Goal: Communication & Community: Answer question/provide support

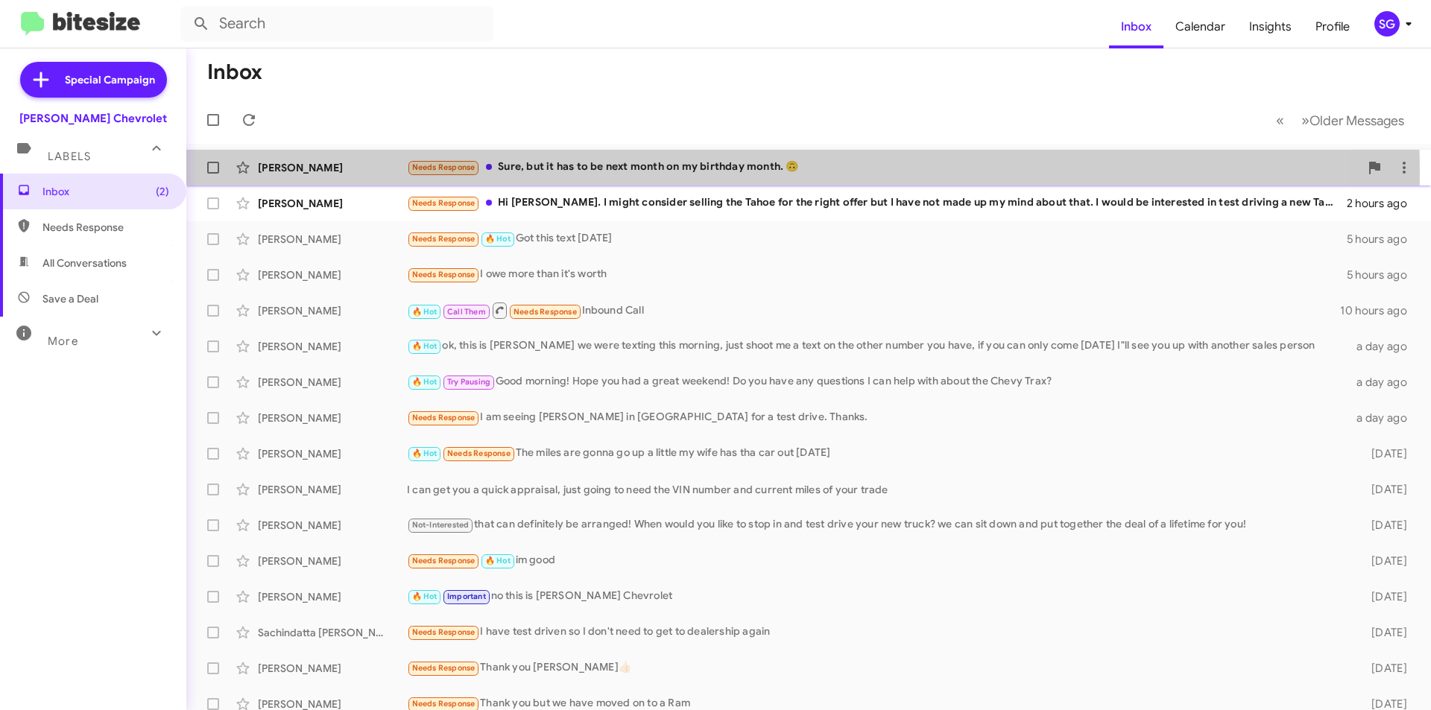
click at [627, 174] on div "Needs Response Sure, but it has to be next month on my birthday month. 🙃" at bounding box center [883, 167] width 953 height 17
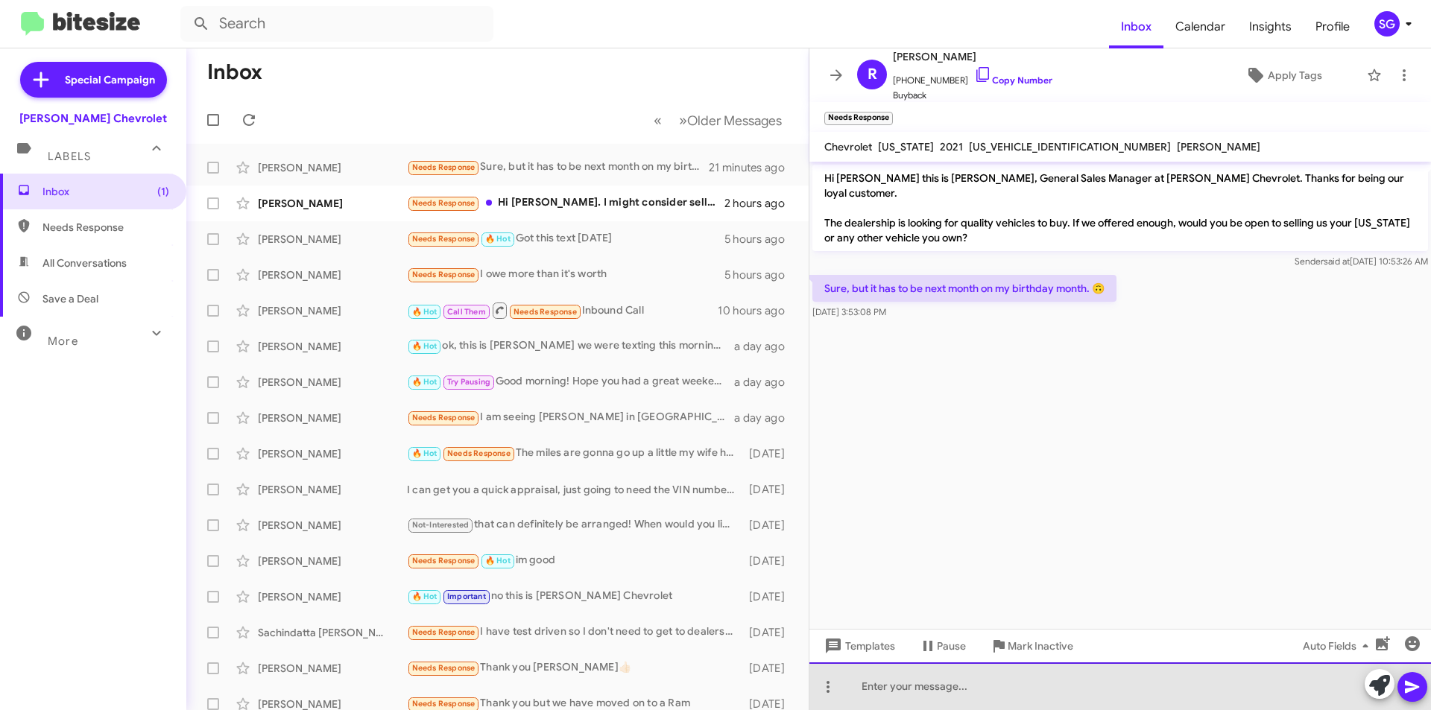
click at [1058, 684] on div at bounding box center [1121, 687] width 622 height 48
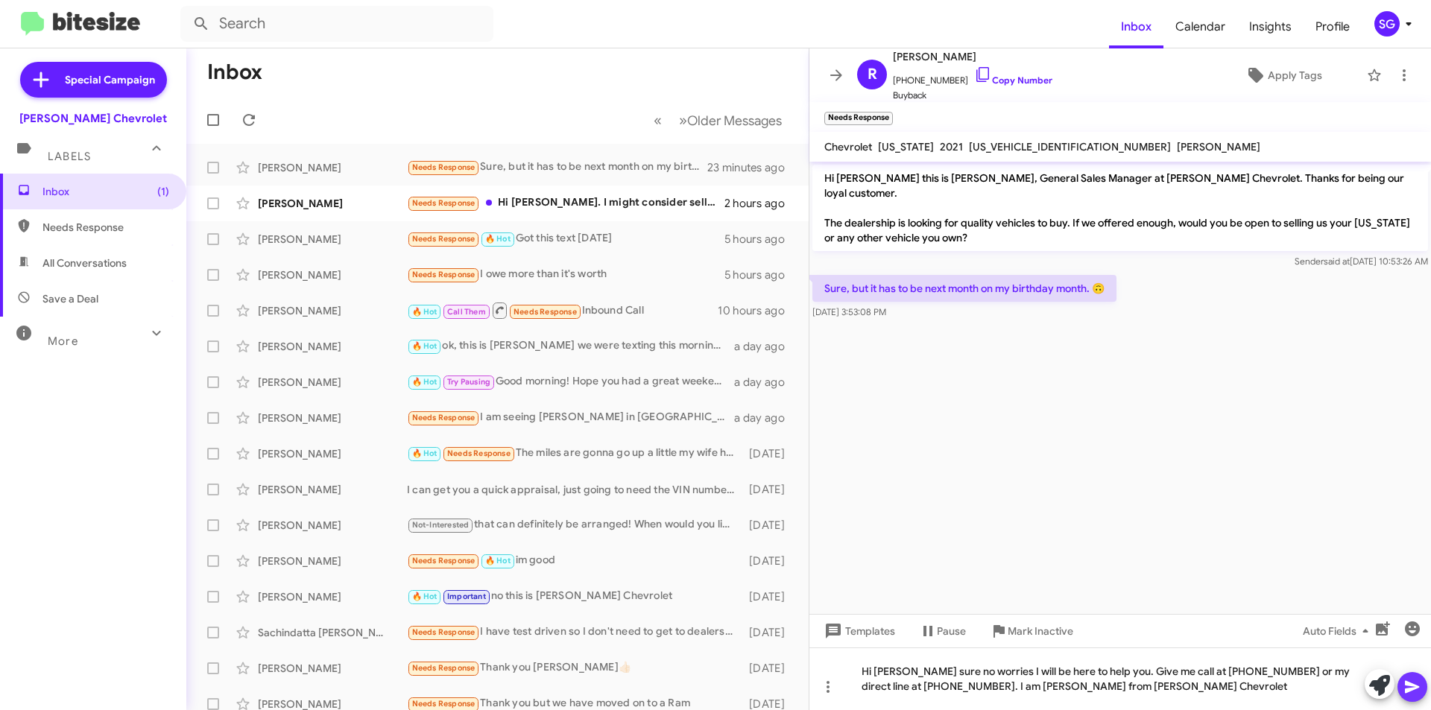
click at [1405, 684] on icon at bounding box center [1413, 687] width 18 height 18
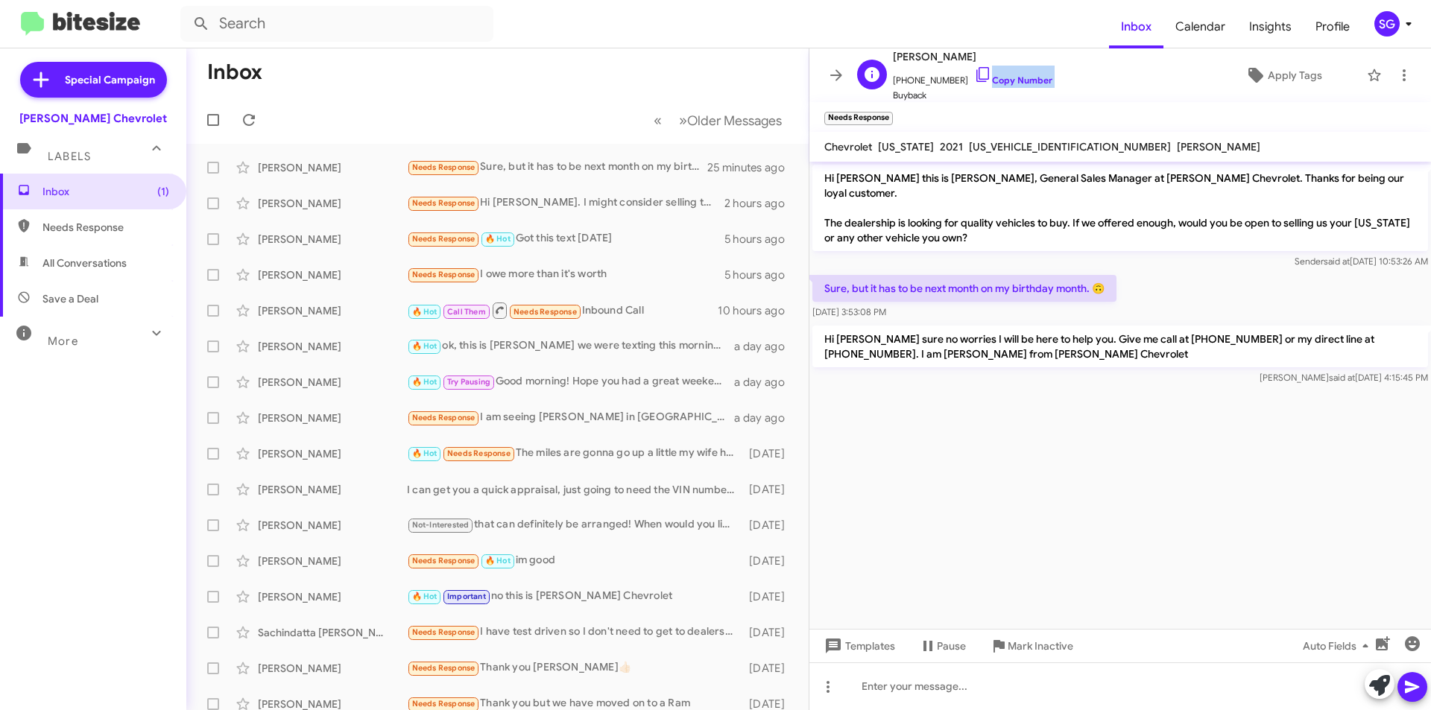
scroll to position [1, 0]
drag, startPoint x: 954, startPoint y: 81, endPoint x: 924, endPoint y: 98, distance: 34.1
click at [887, 98] on div "R [PERSON_NAME] [PHONE_NUMBER] Copy Number Buyback" at bounding box center [951, 74] width 201 height 55
click at [999, 104] on div "R [PERSON_NAME] [PHONE_NUMBER] Copy Number Buyback Apply Tags Needs Response × …" at bounding box center [1121, 379] width 622 height 662
click at [819, 9] on form at bounding box center [644, 24] width 929 height 36
